Goal: Task Accomplishment & Management: Use online tool/utility

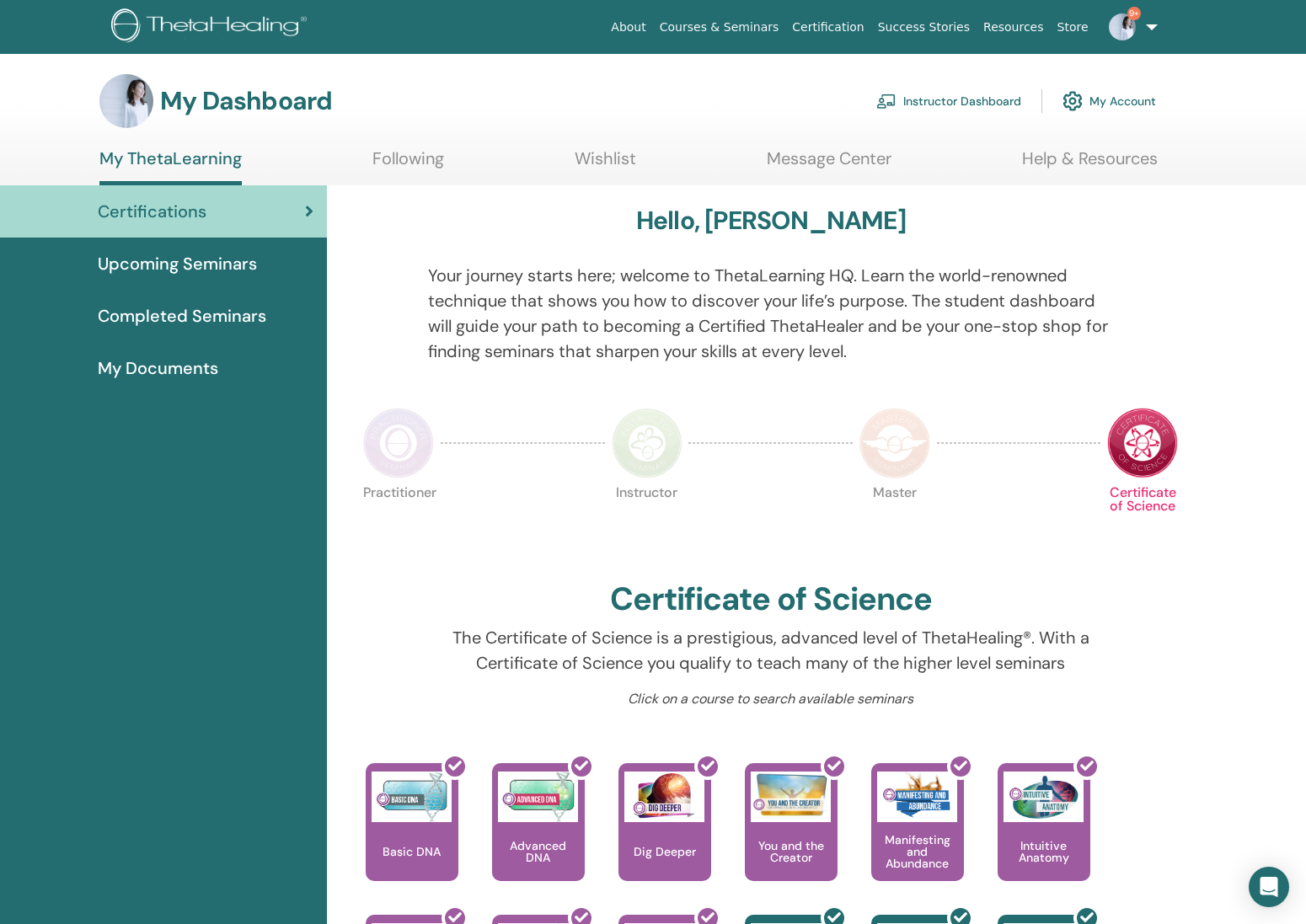
click at [974, 99] on link "Instructor Dashboard" at bounding box center [948, 101] width 145 height 37
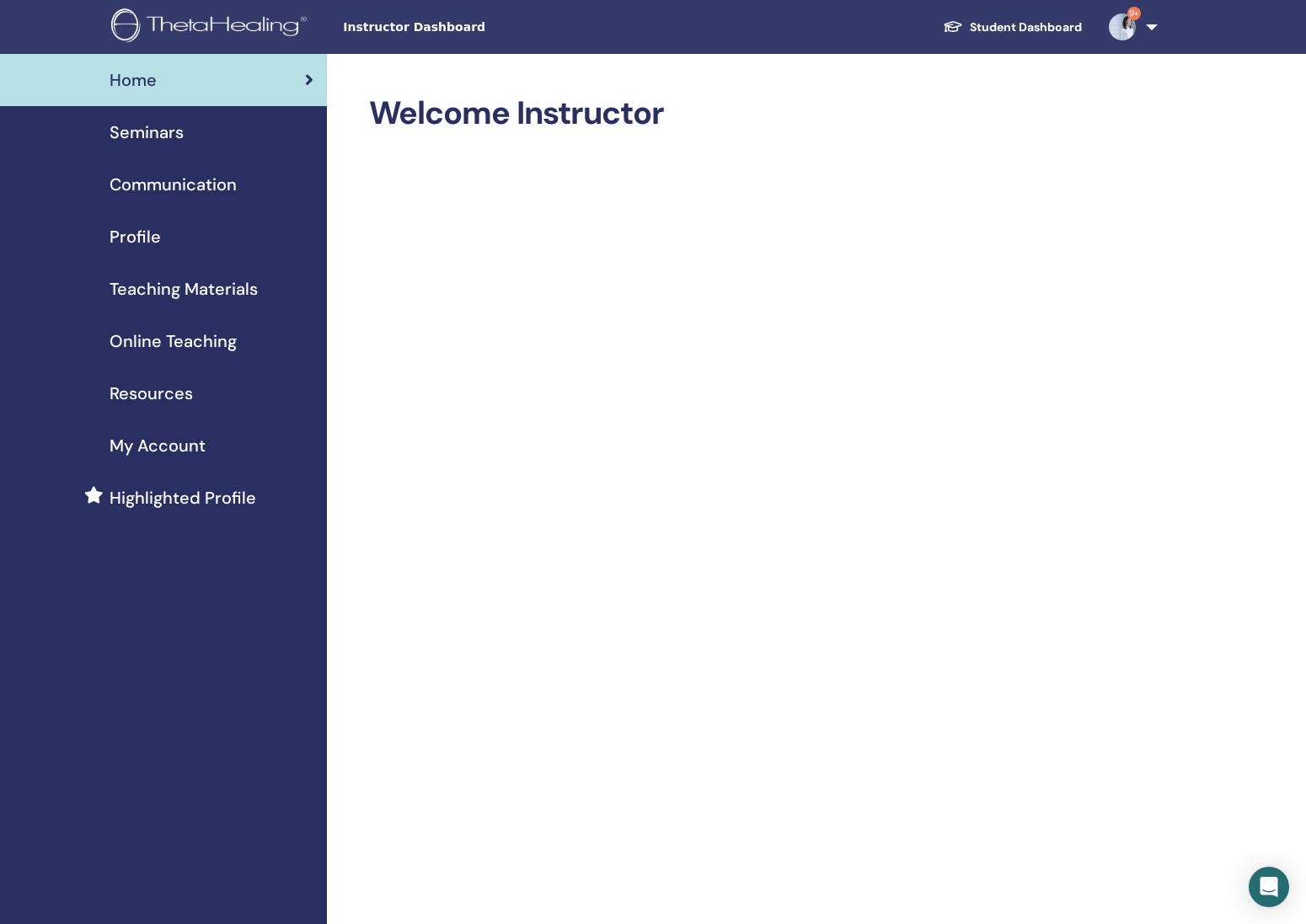
click at [164, 135] on span "Seminars" at bounding box center [146, 132] width 74 height 25
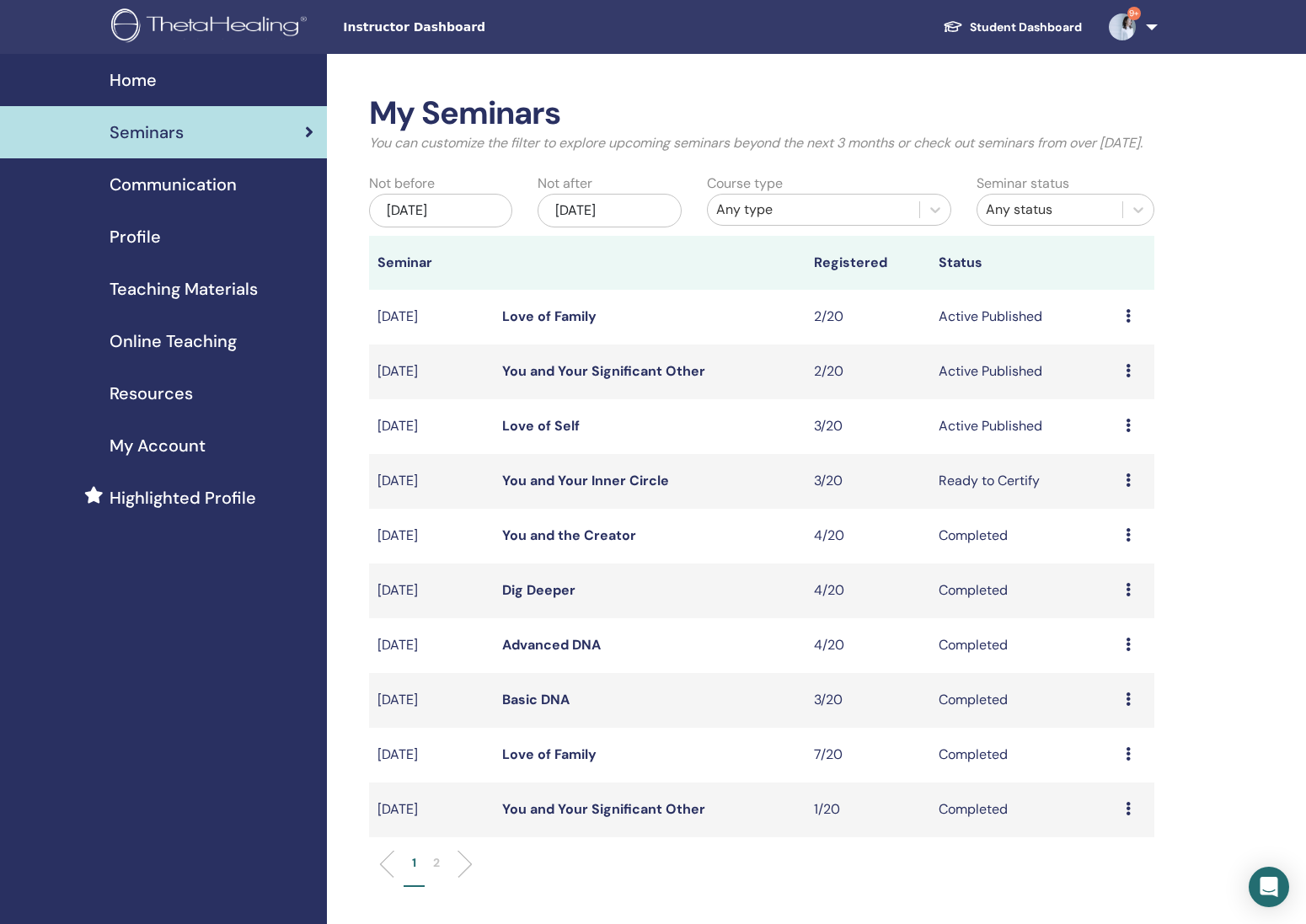
scroll to position [0, 1]
click at [581, 490] on link "You and Your Inner Circle" at bounding box center [585, 480] width 167 height 18
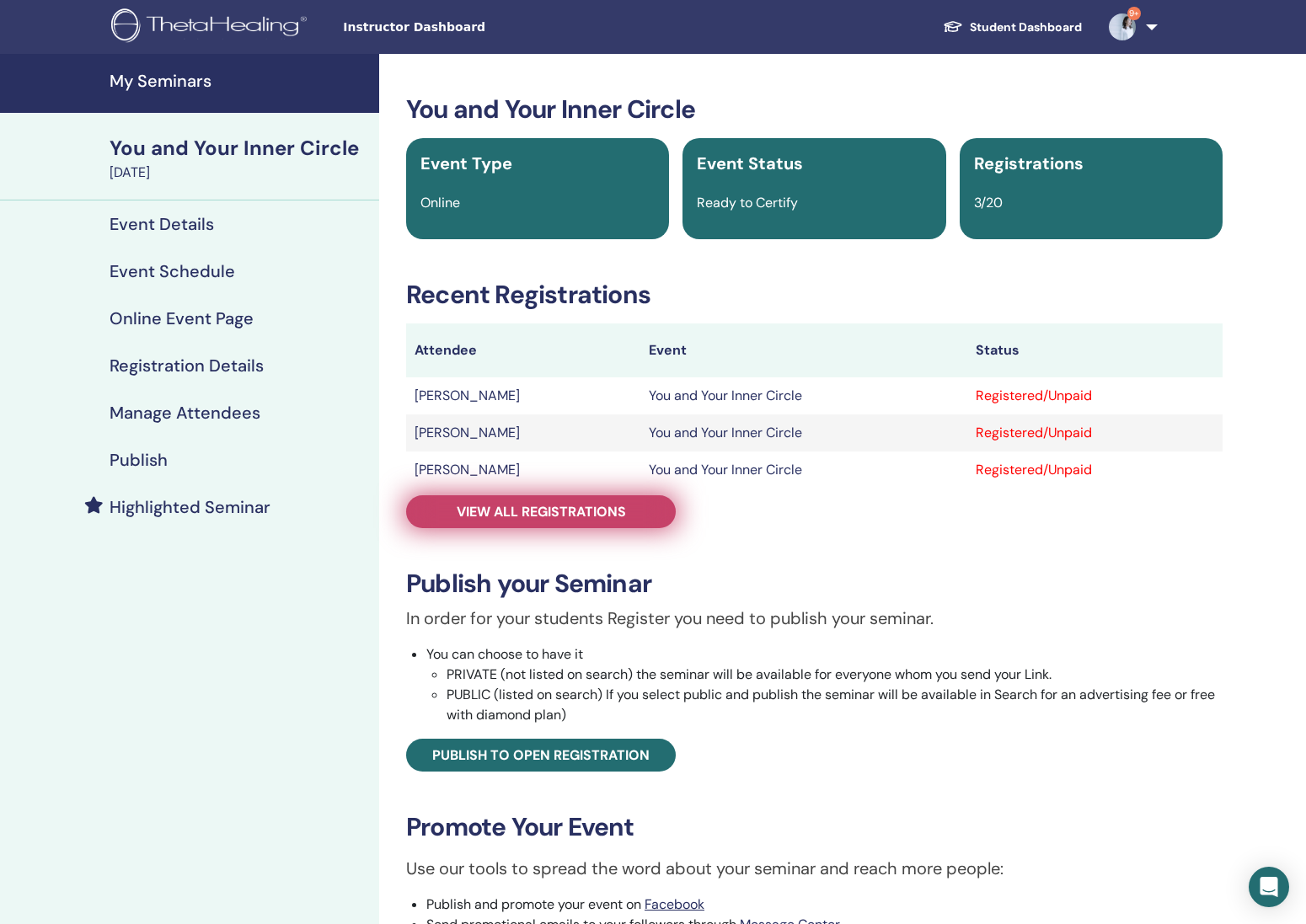
scroll to position [4, 0]
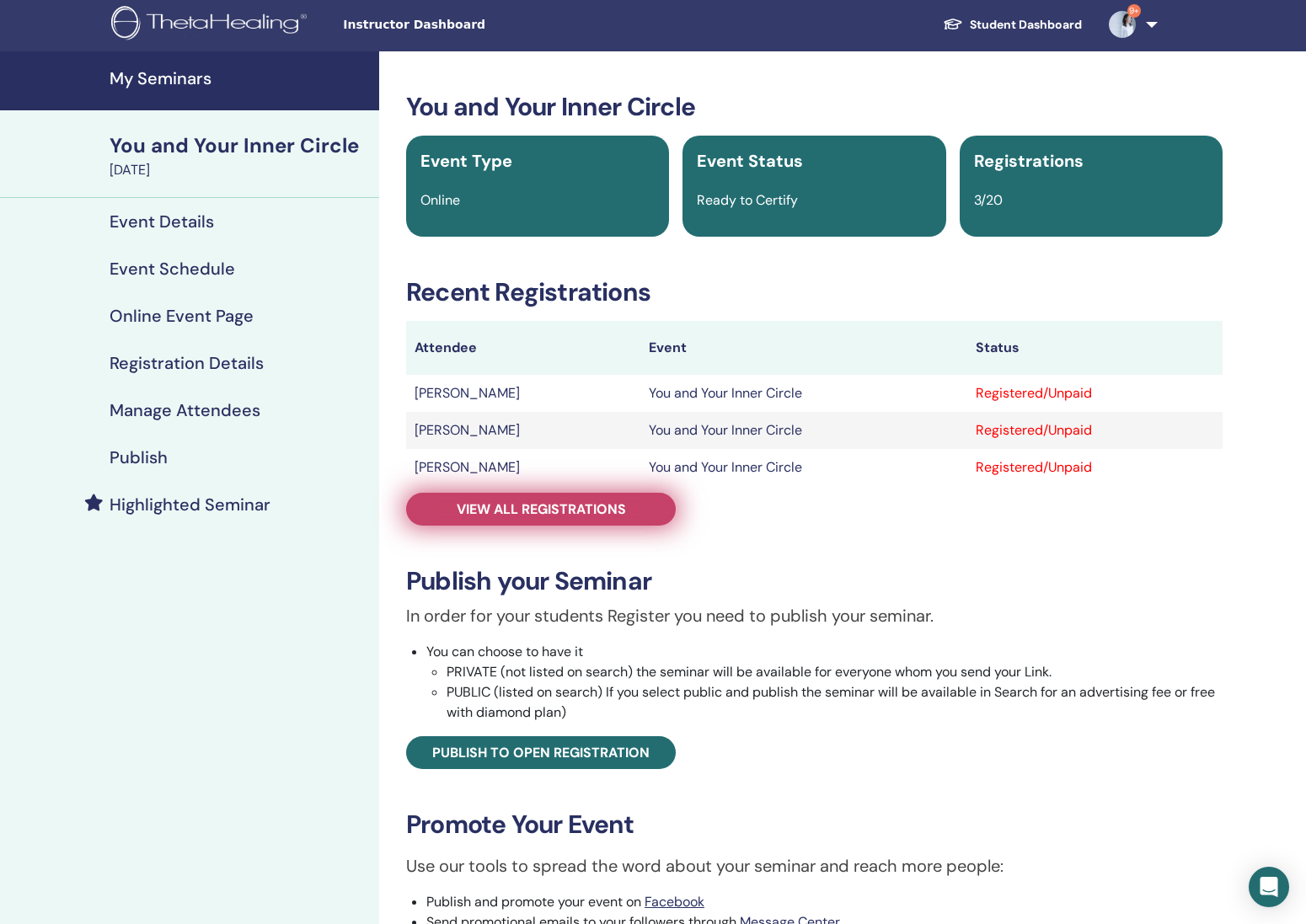
click at [594, 504] on span "View all registrations" at bounding box center [541, 509] width 169 height 18
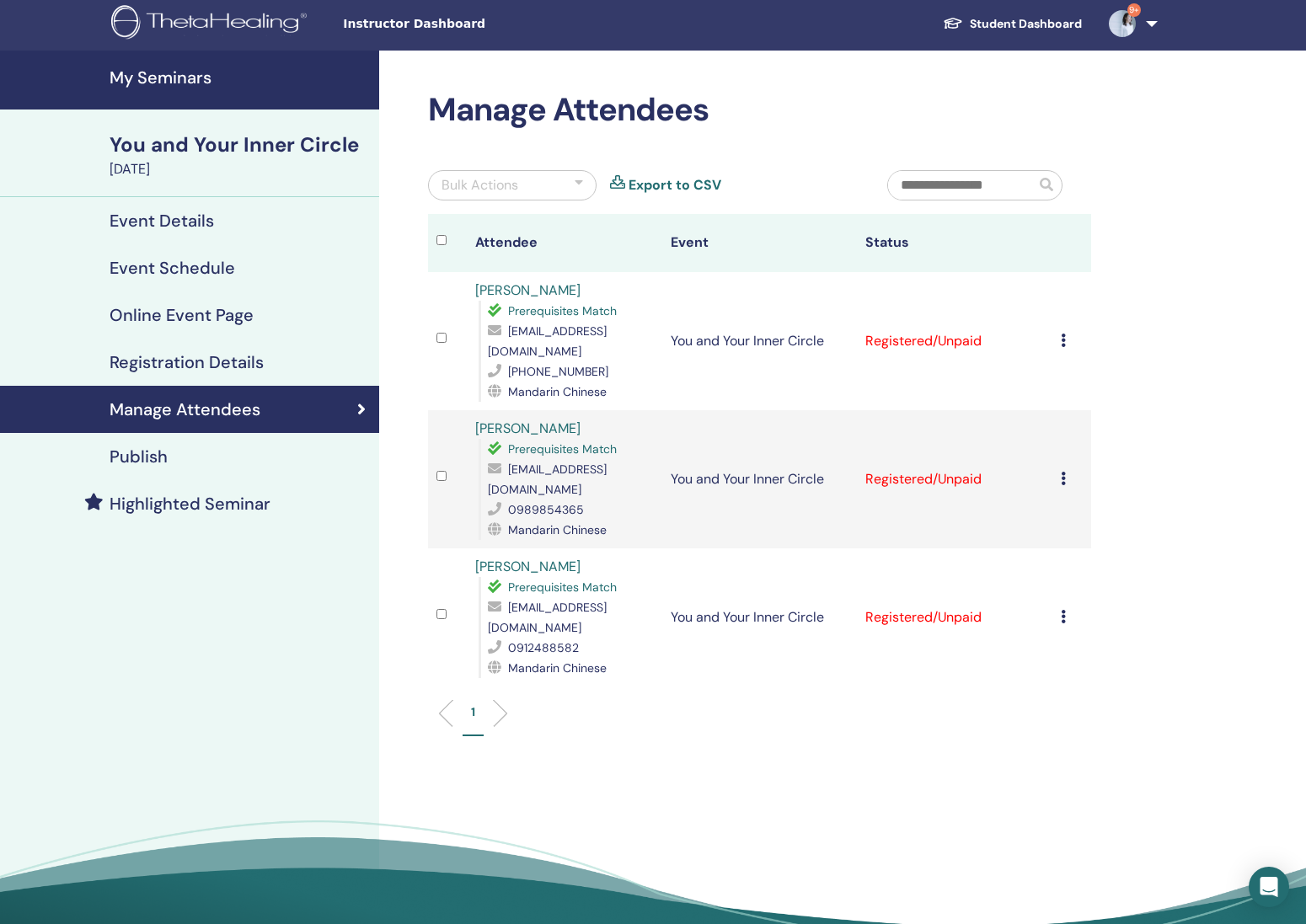
click at [486, 191] on div "Bulk Actions" at bounding box center [480, 185] width 77 height 21
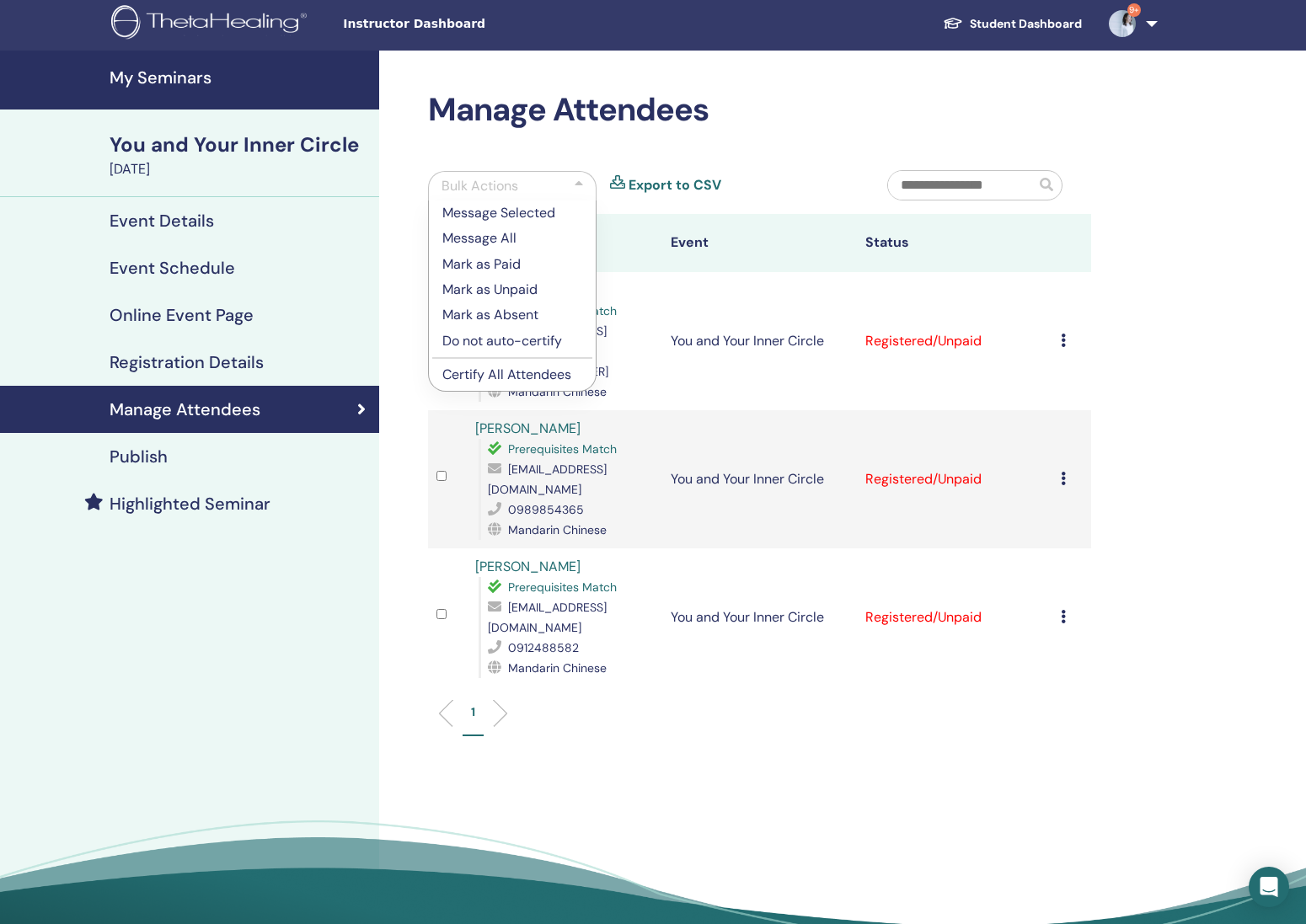
click at [519, 377] on p "Certify All Attendees" at bounding box center [512, 375] width 139 height 21
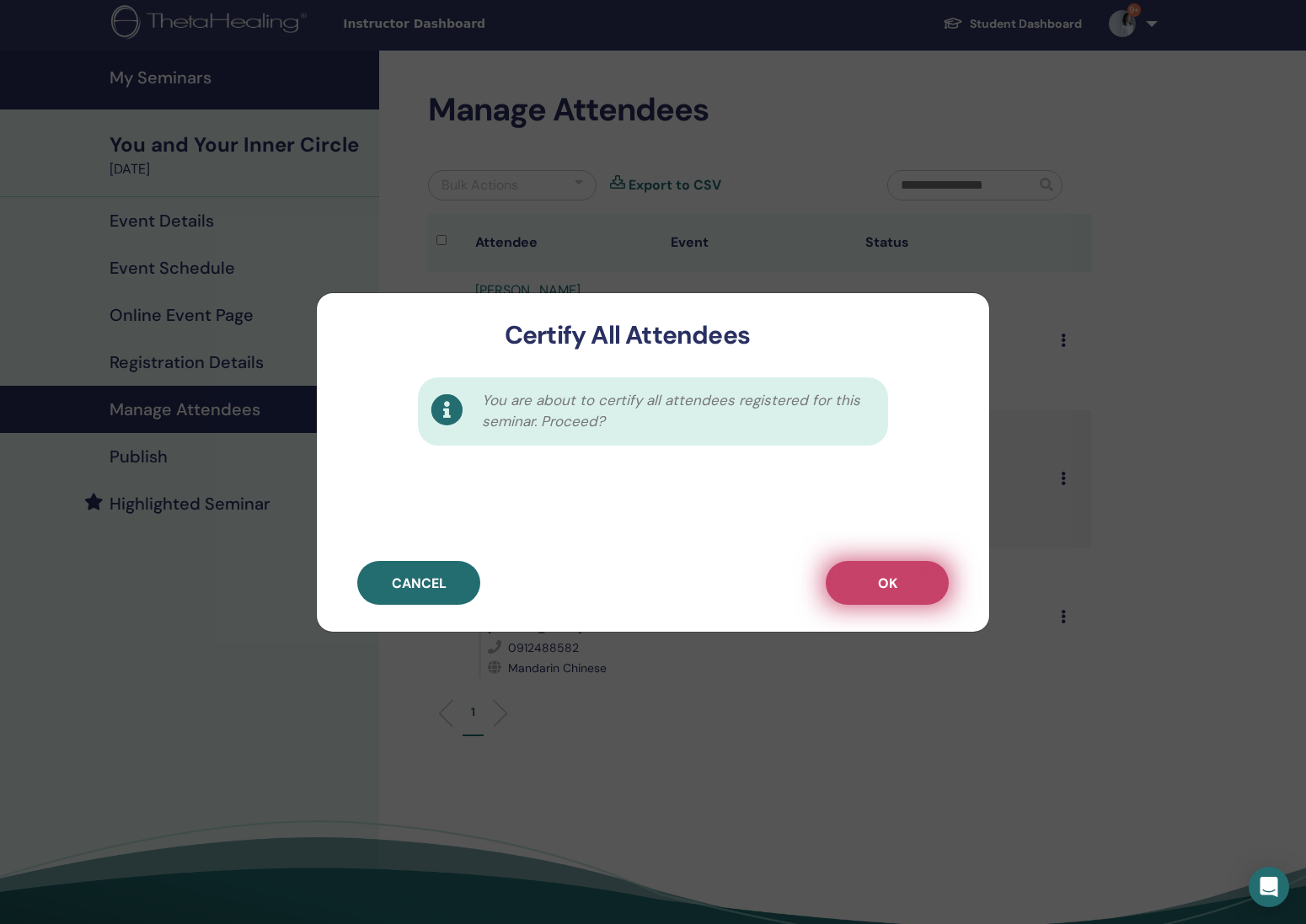
click at [910, 593] on button "OK" at bounding box center [887, 582] width 123 height 44
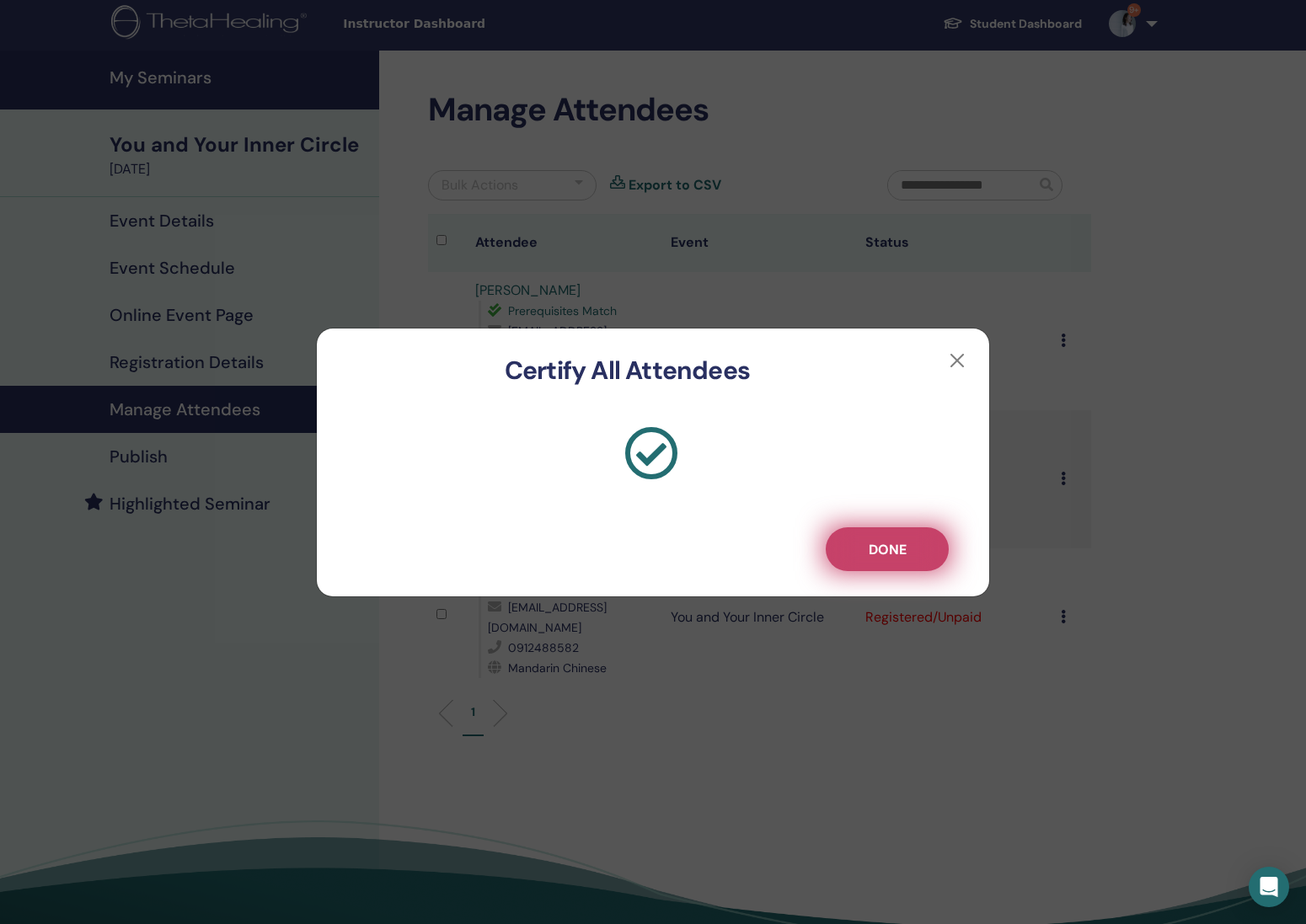
click at [900, 549] on span "Done" at bounding box center [888, 550] width 38 height 18
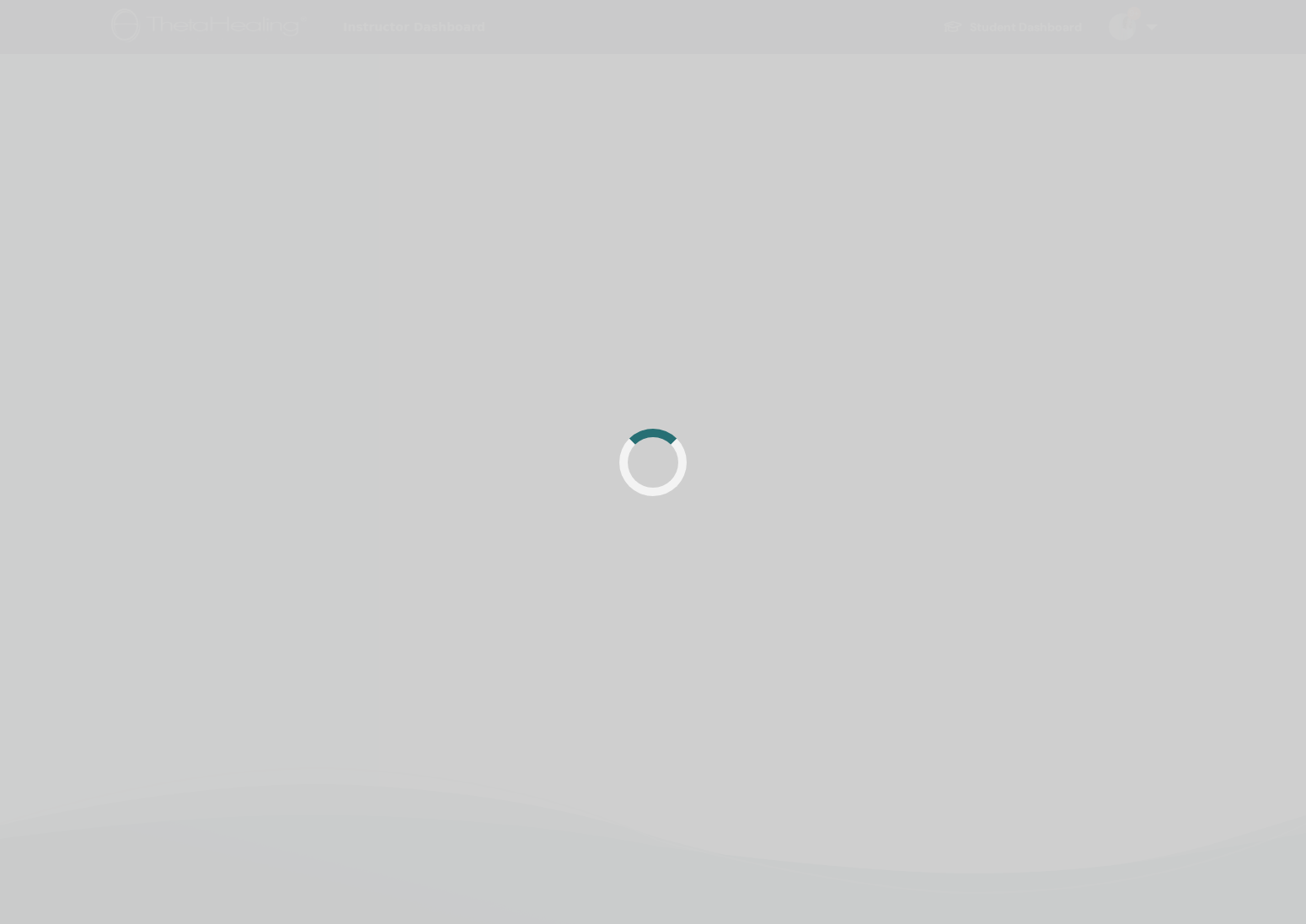
scroll to position [4, 0]
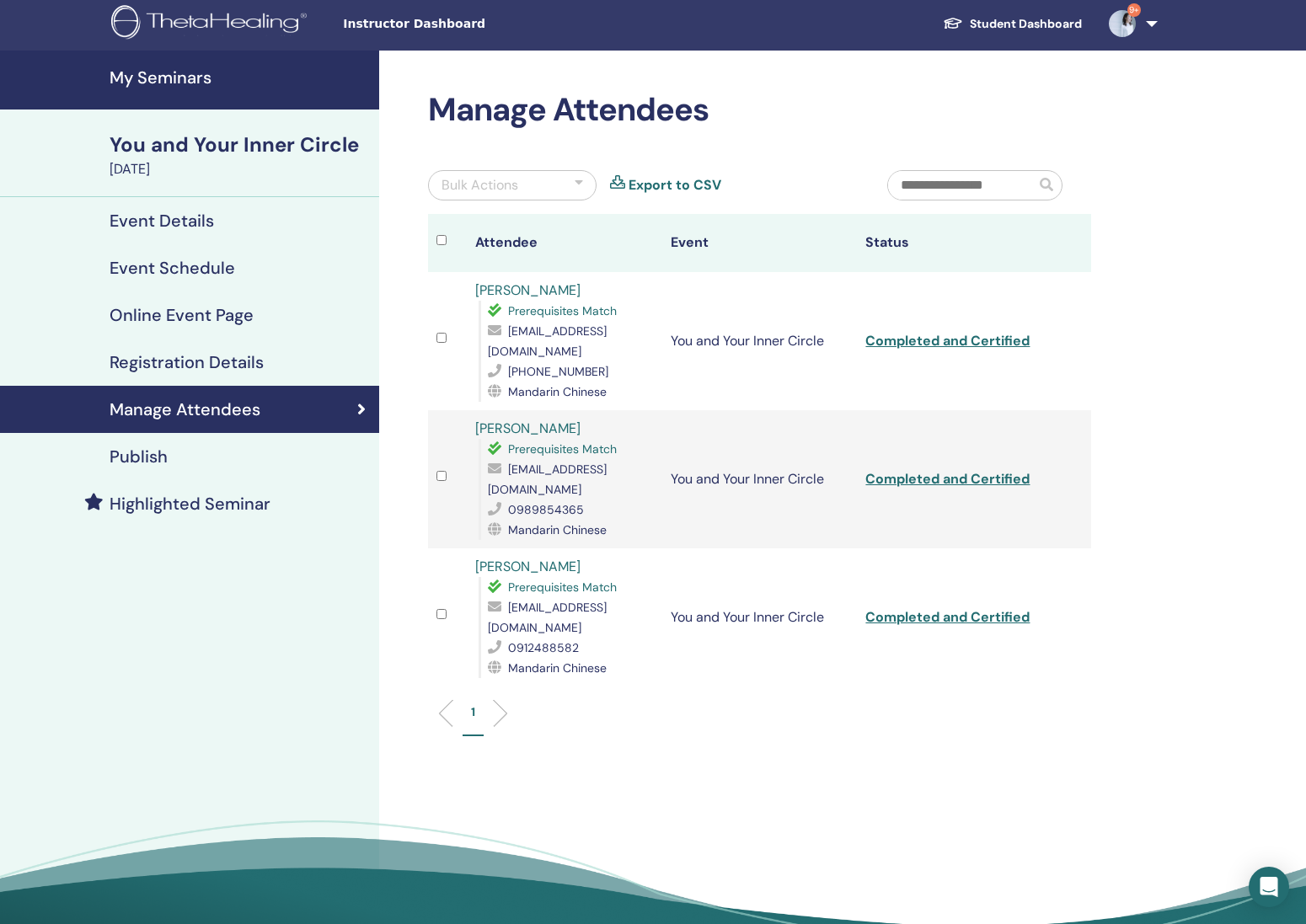
click at [146, 75] on h4 "My Seminars" at bounding box center [239, 78] width 259 height 21
